Goal: Task Accomplishment & Management: Manage account settings

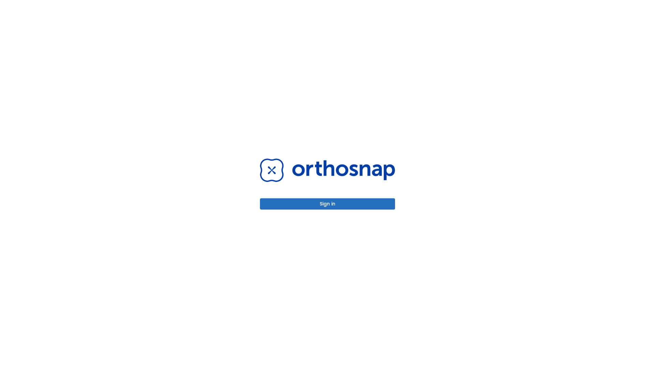
click at [327, 204] on button "Sign in" at bounding box center [327, 203] width 135 height 11
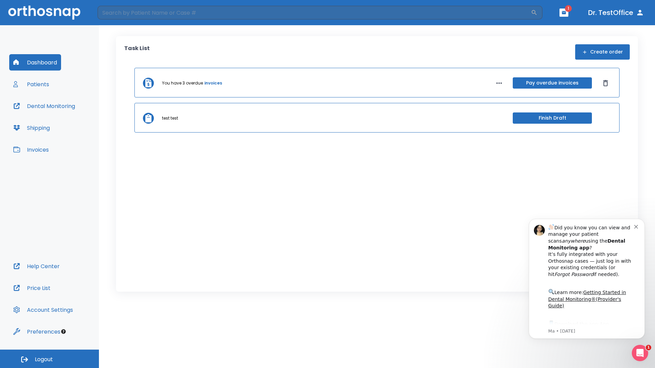
click at [49, 359] on span "Logout" at bounding box center [44, 360] width 18 height 8
